Goal: Navigation & Orientation: Understand site structure

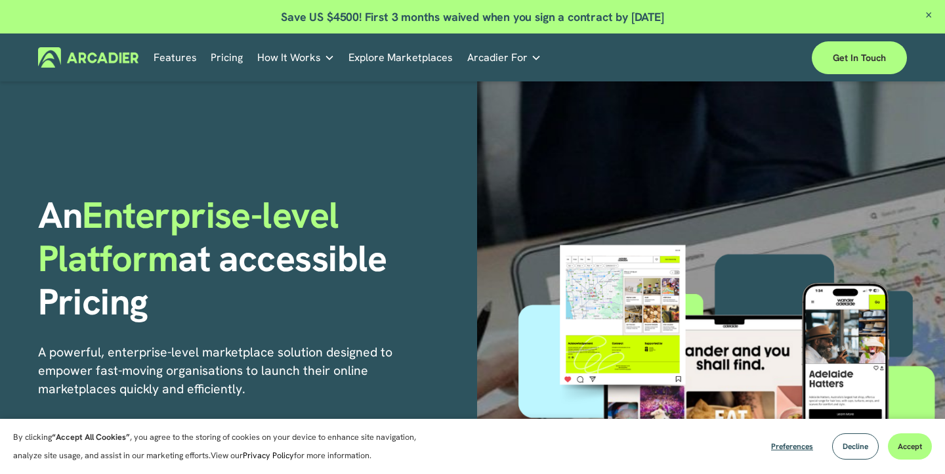
click at [164, 55] on link "Features" at bounding box center [174, 57] width 43 height 20
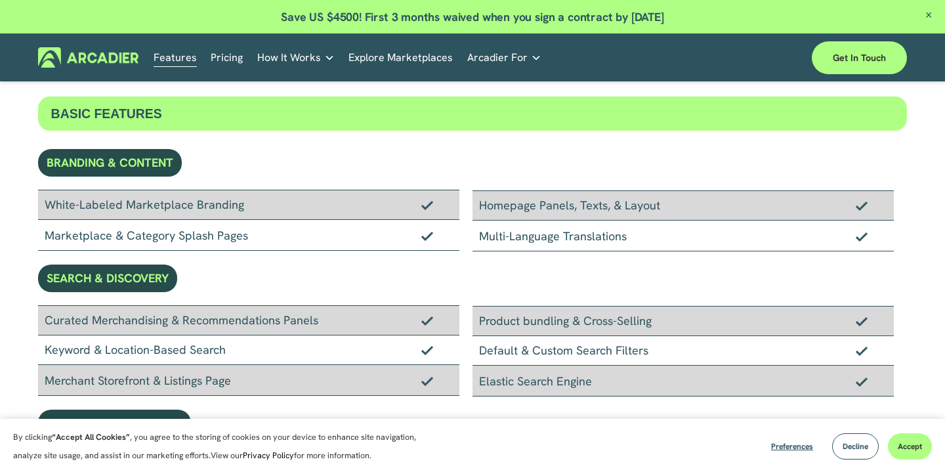
scroll to position [45, 0]
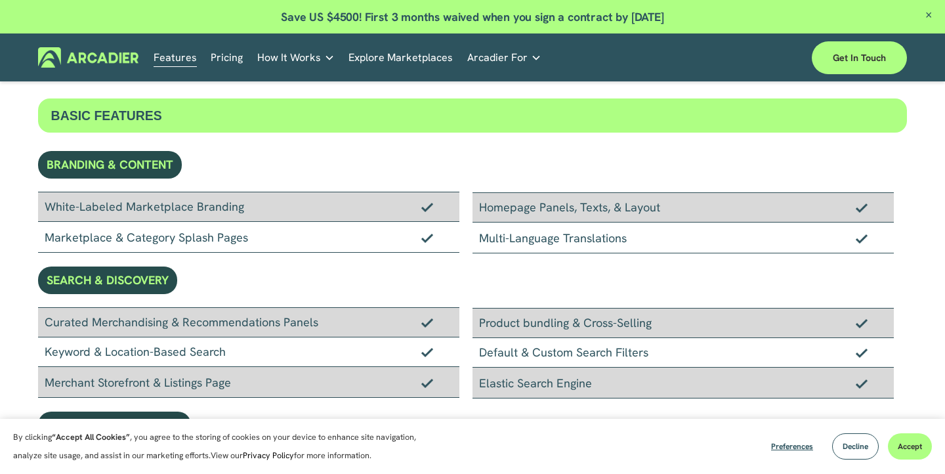
click at [230, 54] on link "Pricing" at bounding box center [227, 57] width 32 height 20
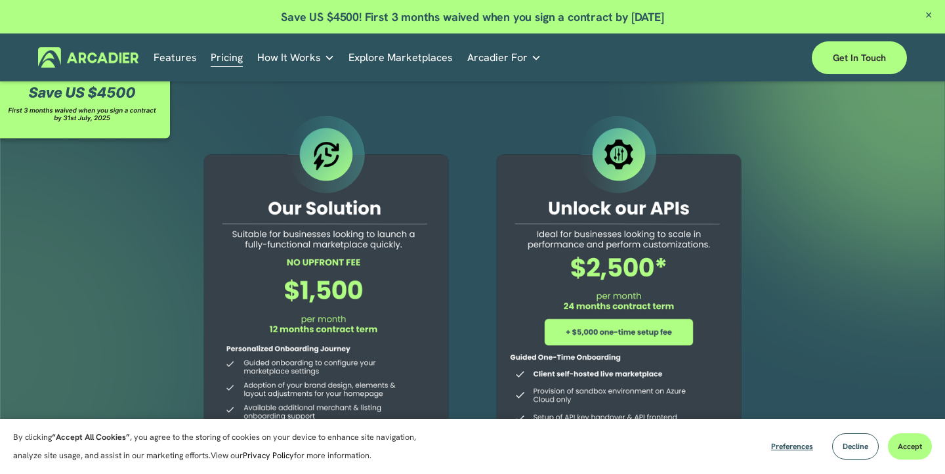
scroll to position [26, 0]
click at [117, 66] on img at bounding box center [88, 57] width 100 height 20
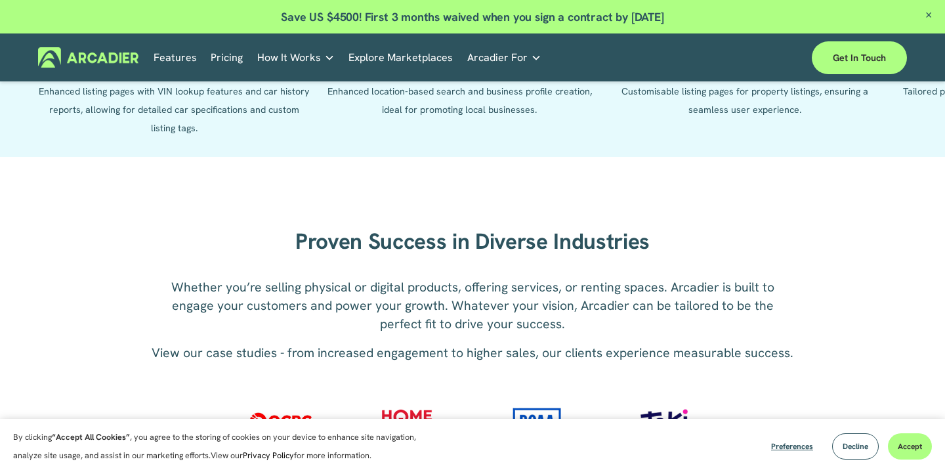
click at [443, 315] on p "Whether you’re selling physical or digital products, offering services, or rent…" at bounding box center [472, 305] width 645 height 55
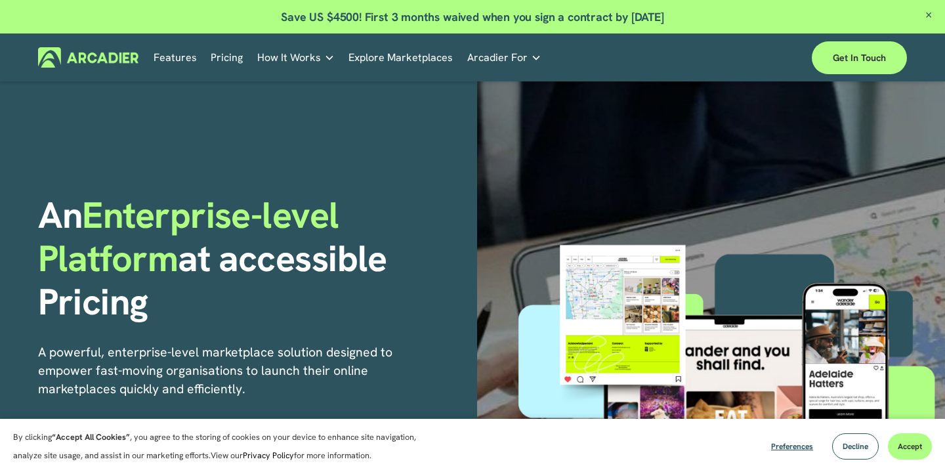
click at [927, 14] on span "Close Announcement" at bounding box center [928, 16] width 33 height 32
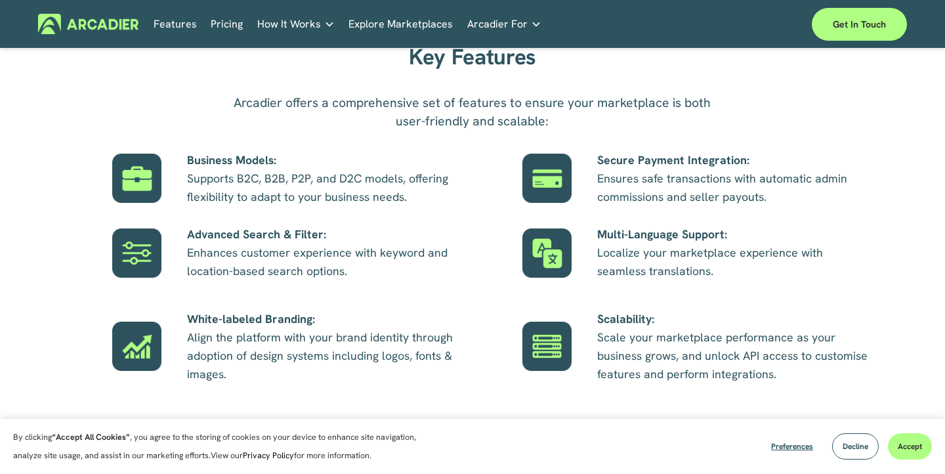
scroll to position [975, 0]
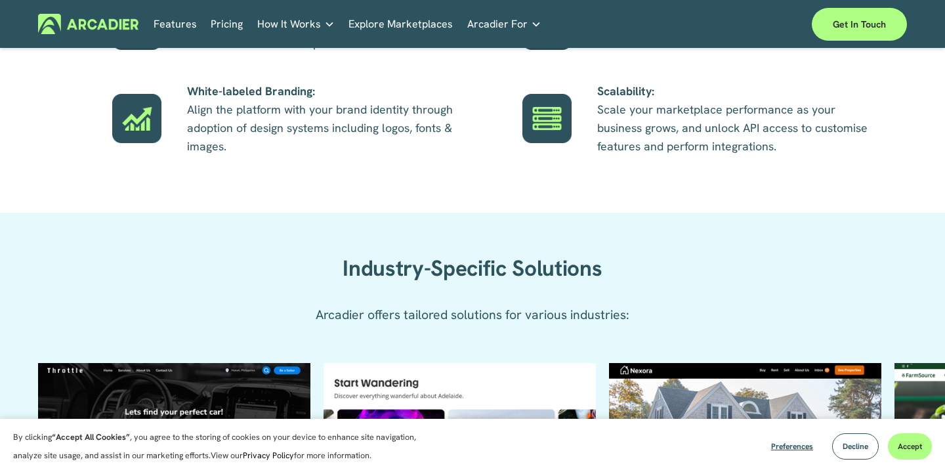
click at [516, 20] on span "Arcadier For" at bounding box center [497, 24] width 60 height 18
click at [531, 26] on icon "folder dropdown" at bounding box center [536, 24] width 10 height 10
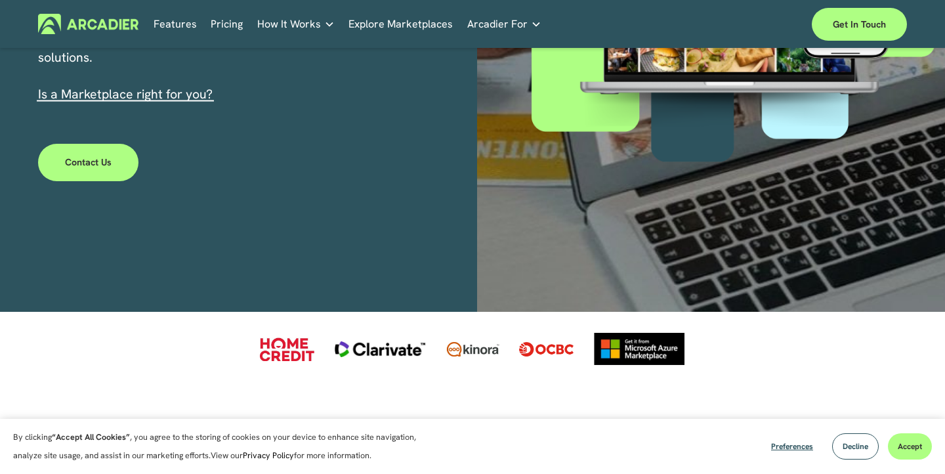
scroll to position [0, 0]
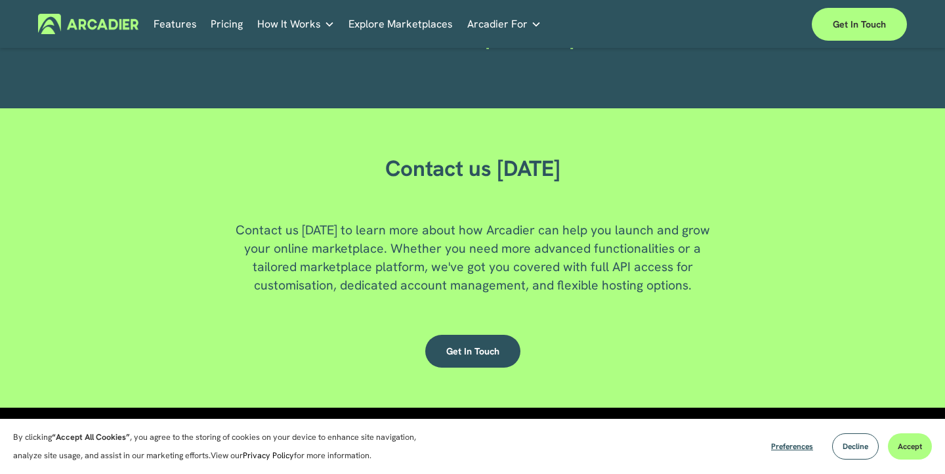
scroll to position [3320, 0]
